Goal: Task Accomplishment & Management: Use online tool/utility

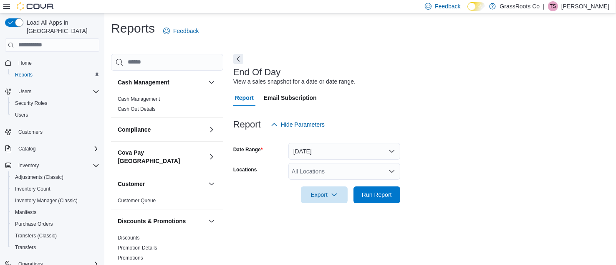
scroll to position [11, 0]
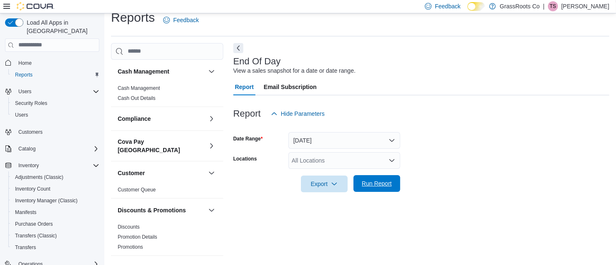
click at [368, 184] on span "Run Report" at bounding box center [377, 183] width 30 height 8
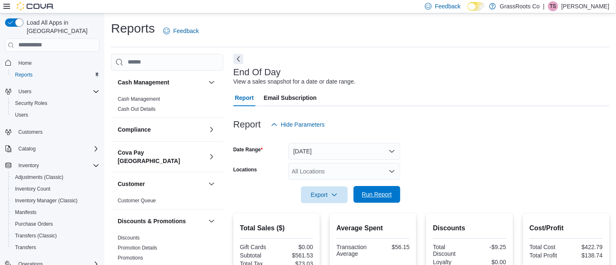
click at [378, 200] on span "Run Report" at bounding box center [377, 194] width 37 height 17
click at [376, 196] on span "Run Report" at bounding box center [377, 194] width 30 height 8
click at [381, 195] on span "Run Report" at bounding box center [377, 194] width 30 height 8
click at [382, 193] on span "Run Report" at bounding box center [377, 194] width 30 height 8
